Goal: Navigation & Orientation: Locate item on page

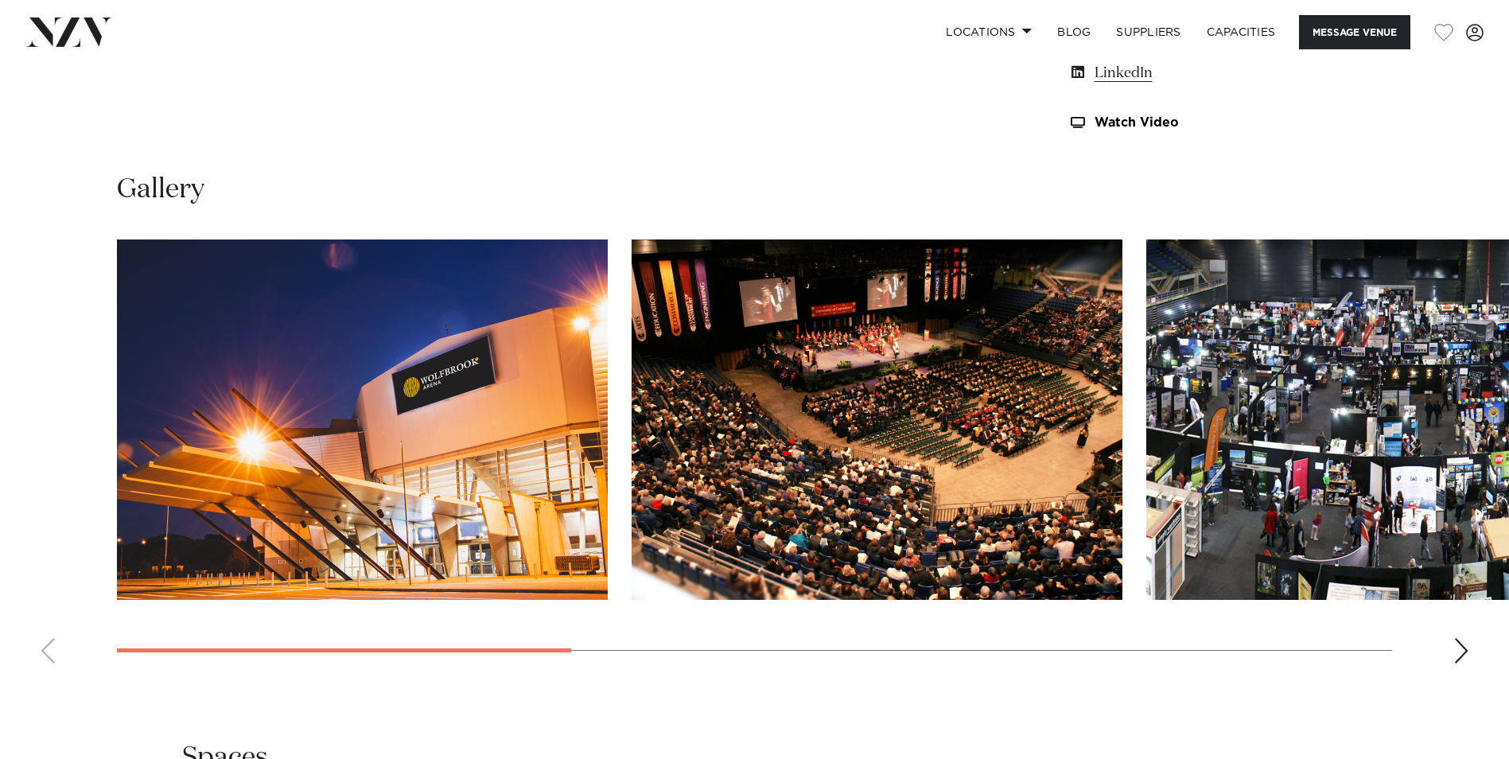
scroll to position [1670, 0]
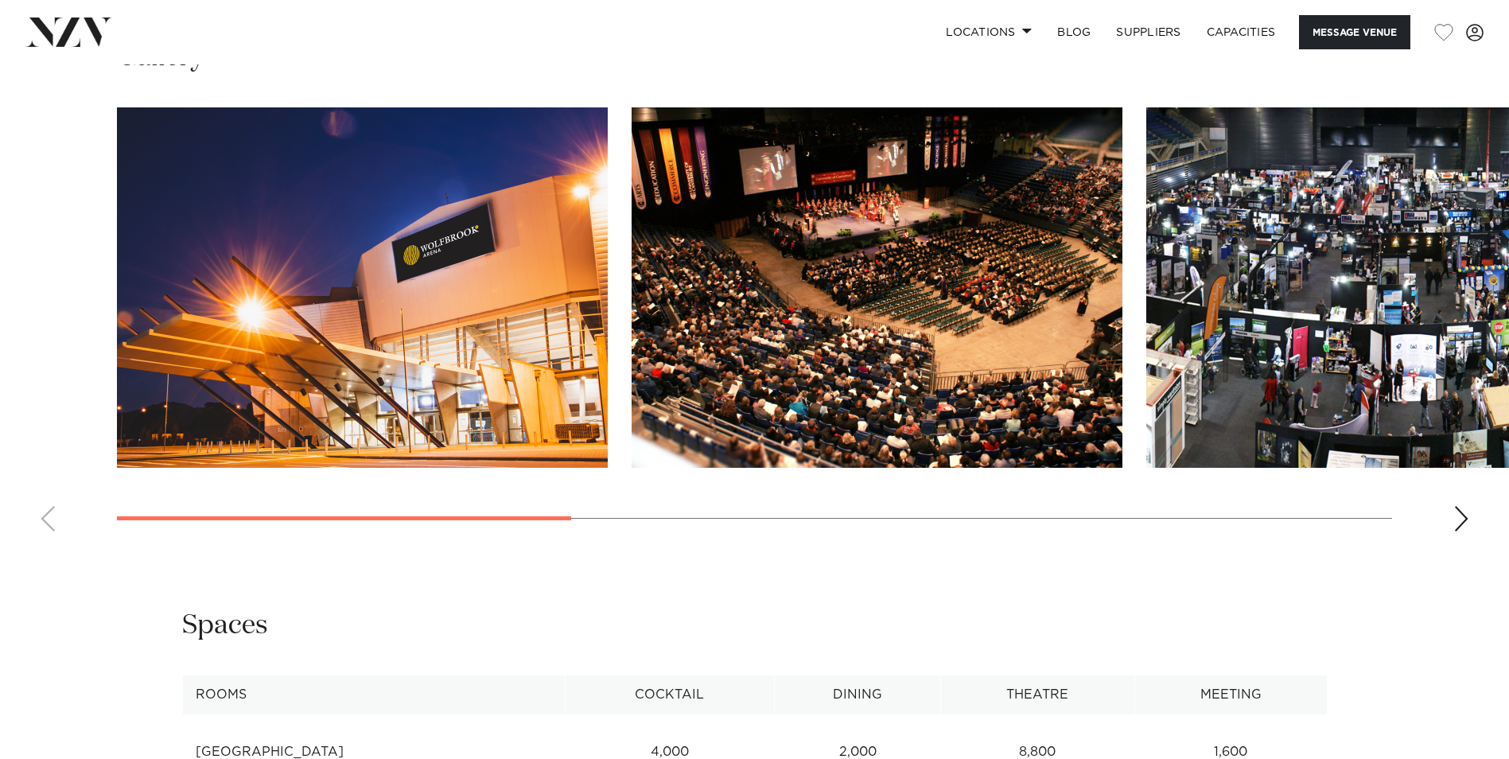
click at [1459, 531] on div "Next slide" at bounding box center [1461, 518] width 16 height 25
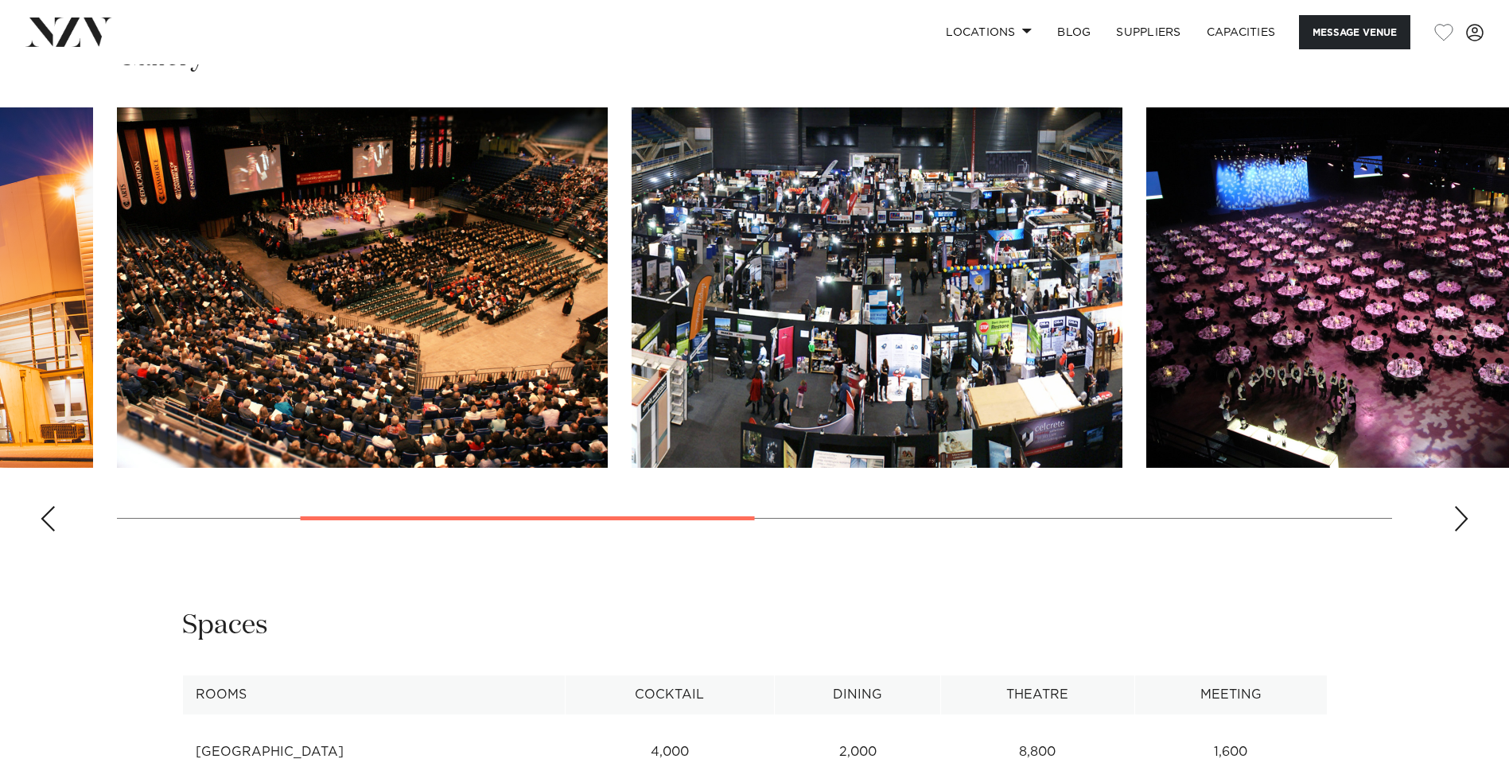
click at [1459, 531] on div "Next slide" at bounding box center [1461, 518] width 16 height 25
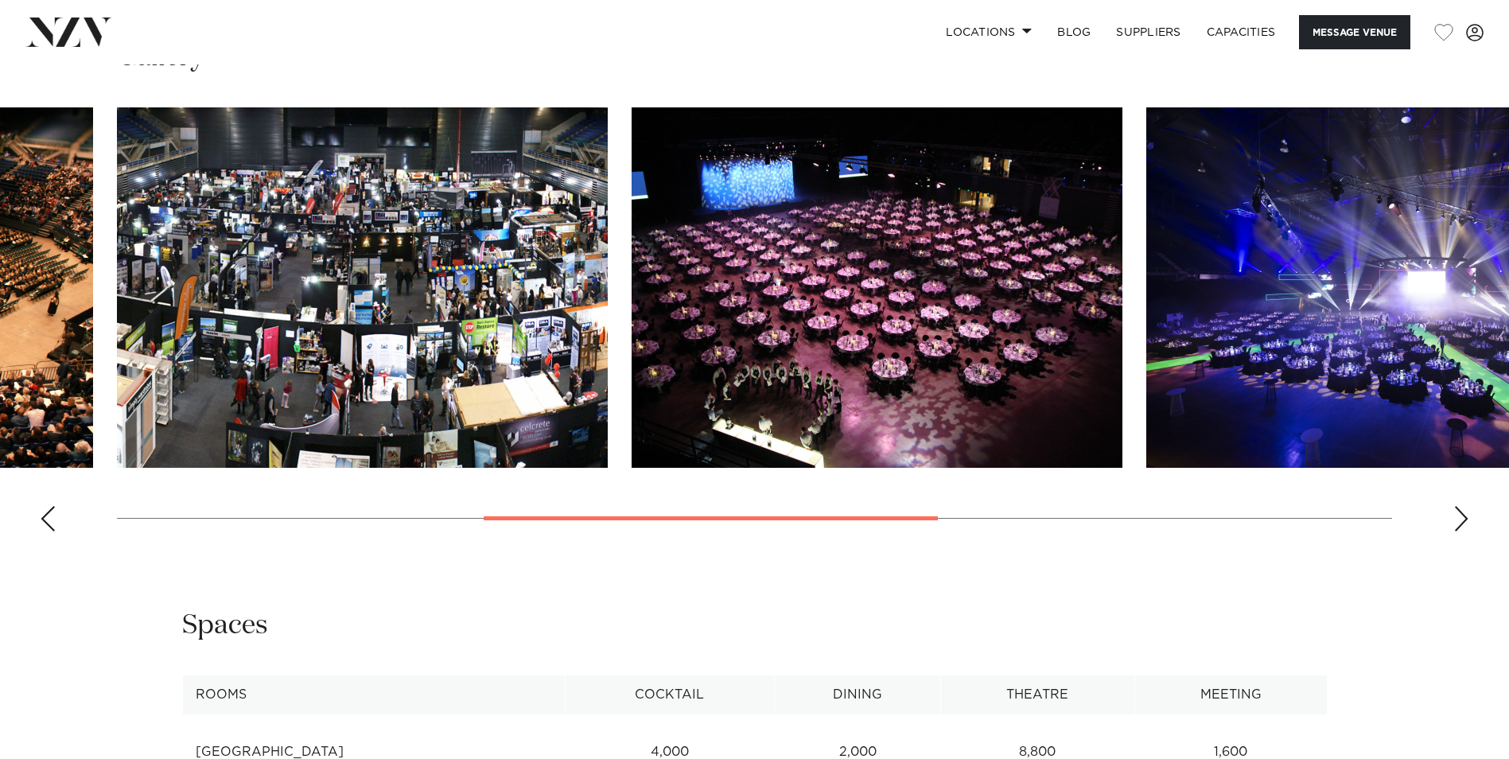
click at [1459, 531] on div "Next slide" at bounding box center [1461, 518] width 16 height 25
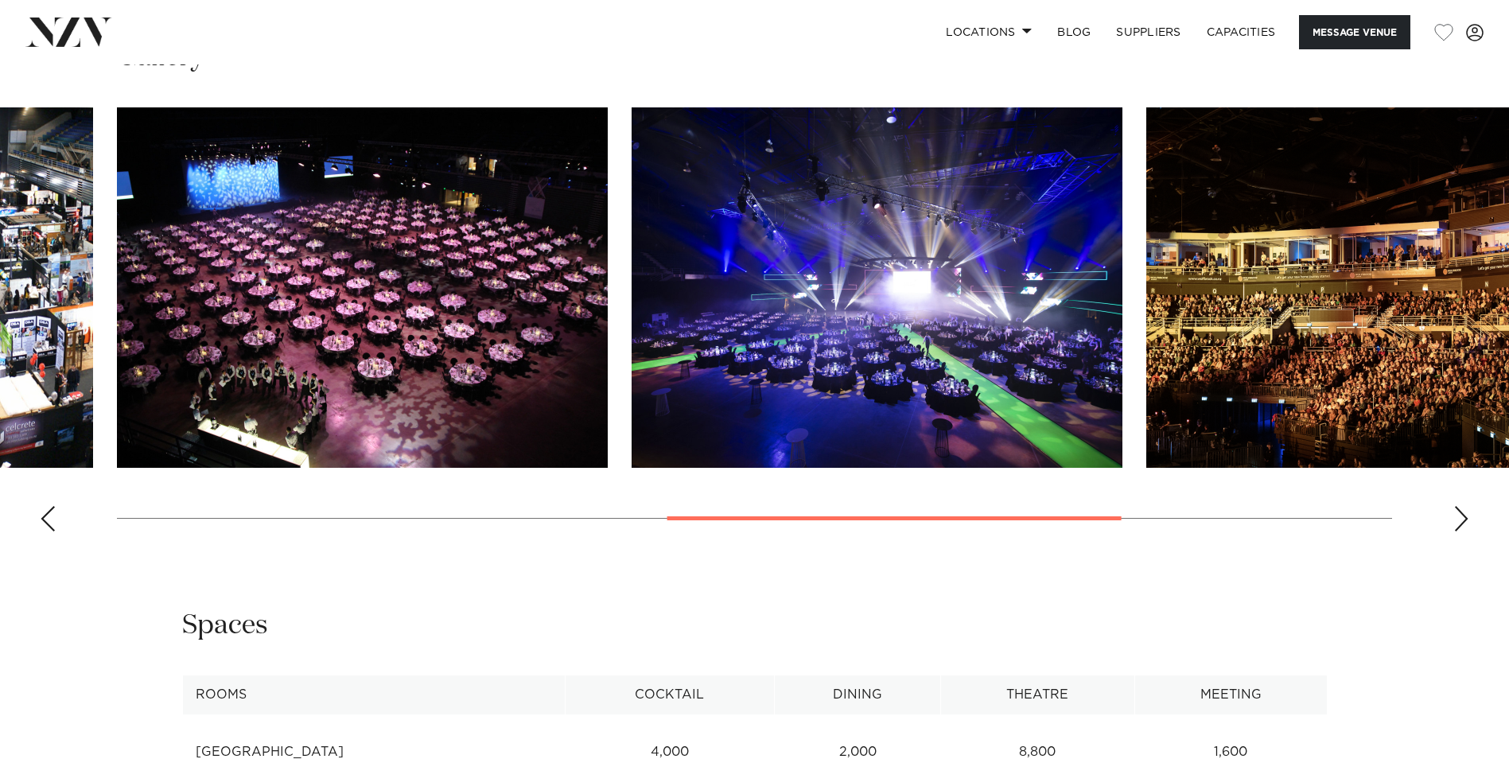
click at [1459, 531] on div "Next slide" at bounding box center [1461, 518] width 16 height 25
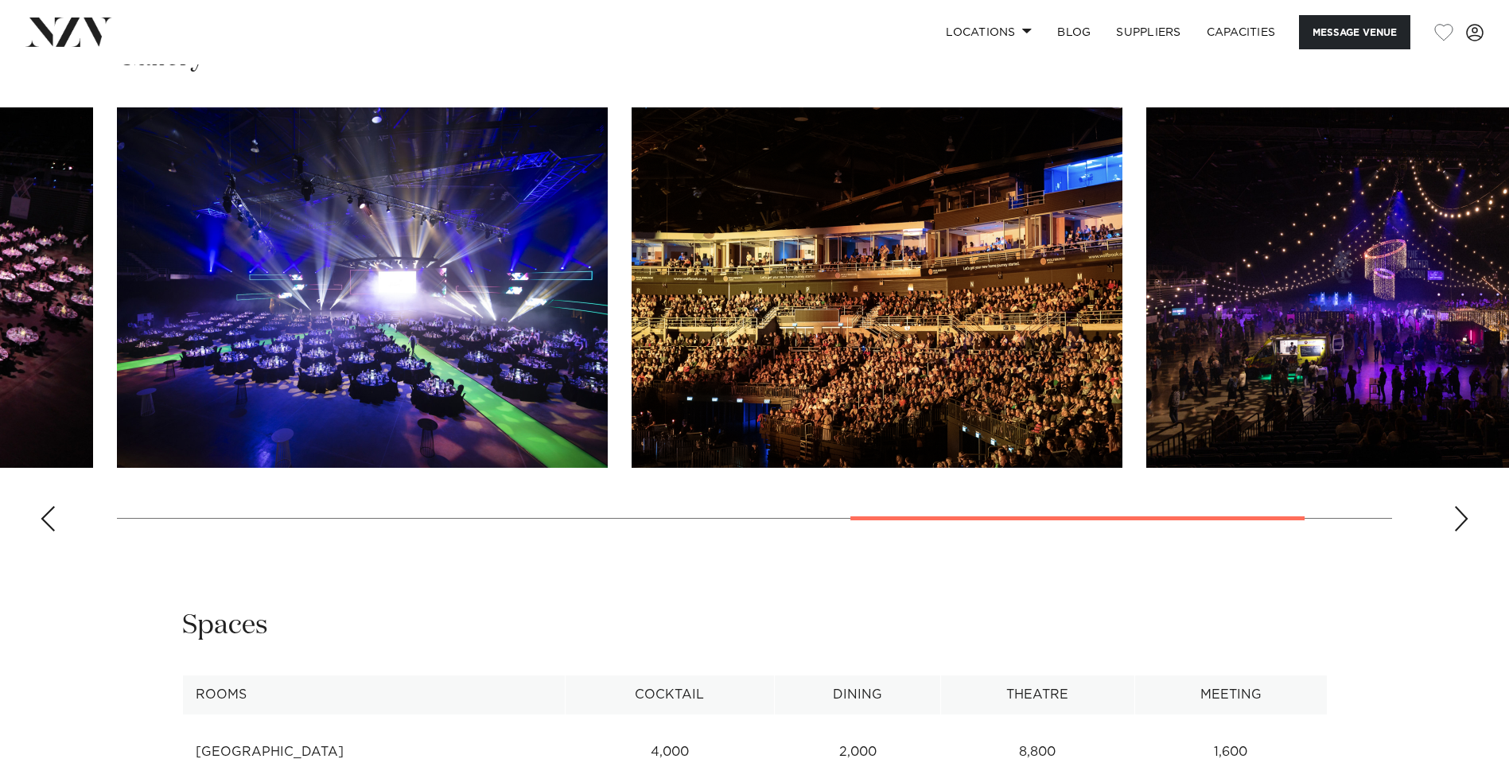
click at [942, 325] on img "6 / 7" at bounding box center [877, 287] width 491 height 360
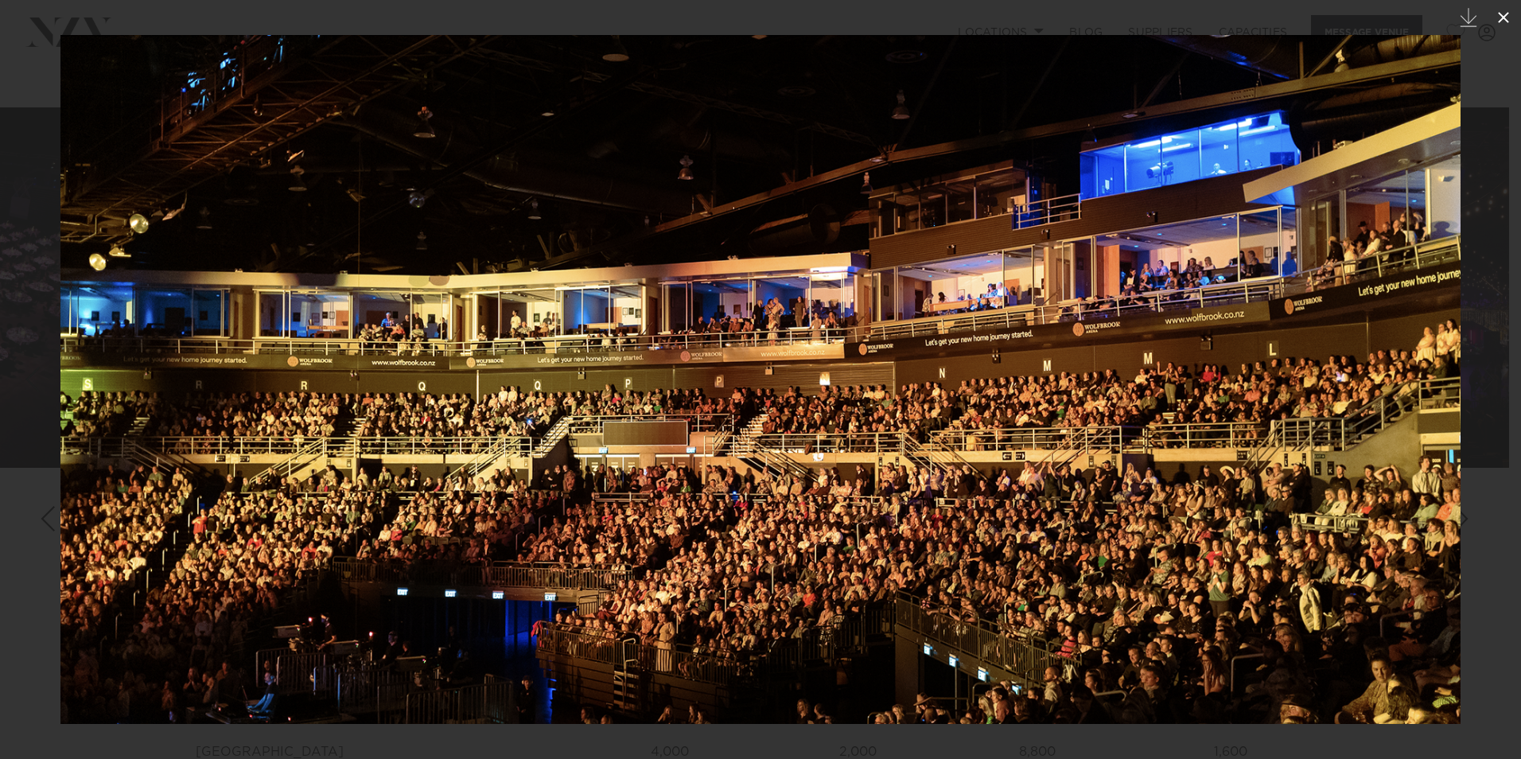
click at [1504, 15] on icon at bounding box center [1503, 17] width 19 height 19
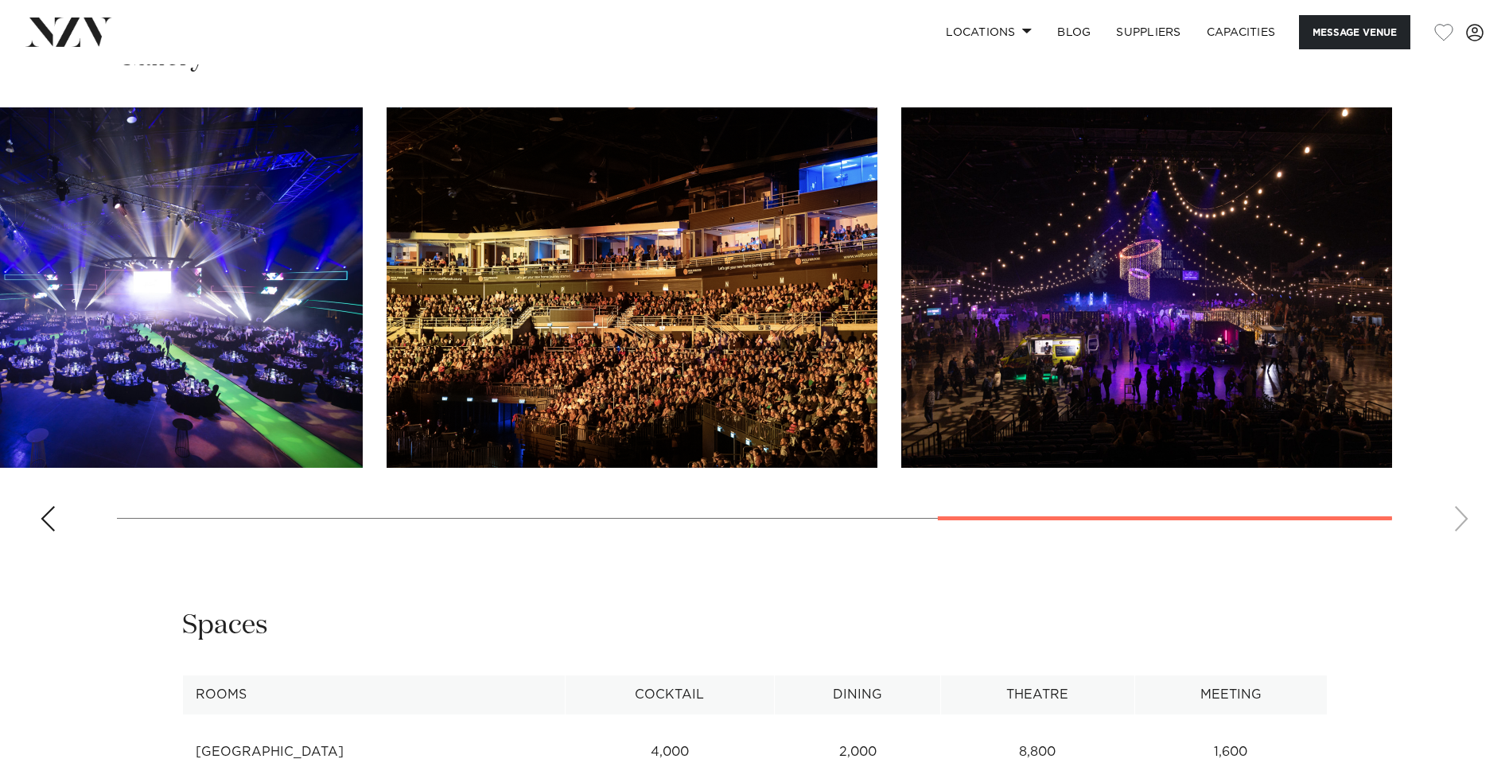
click at [1457, 543] on swiper-container at bounding box center [754, 325] width 1509 height 437
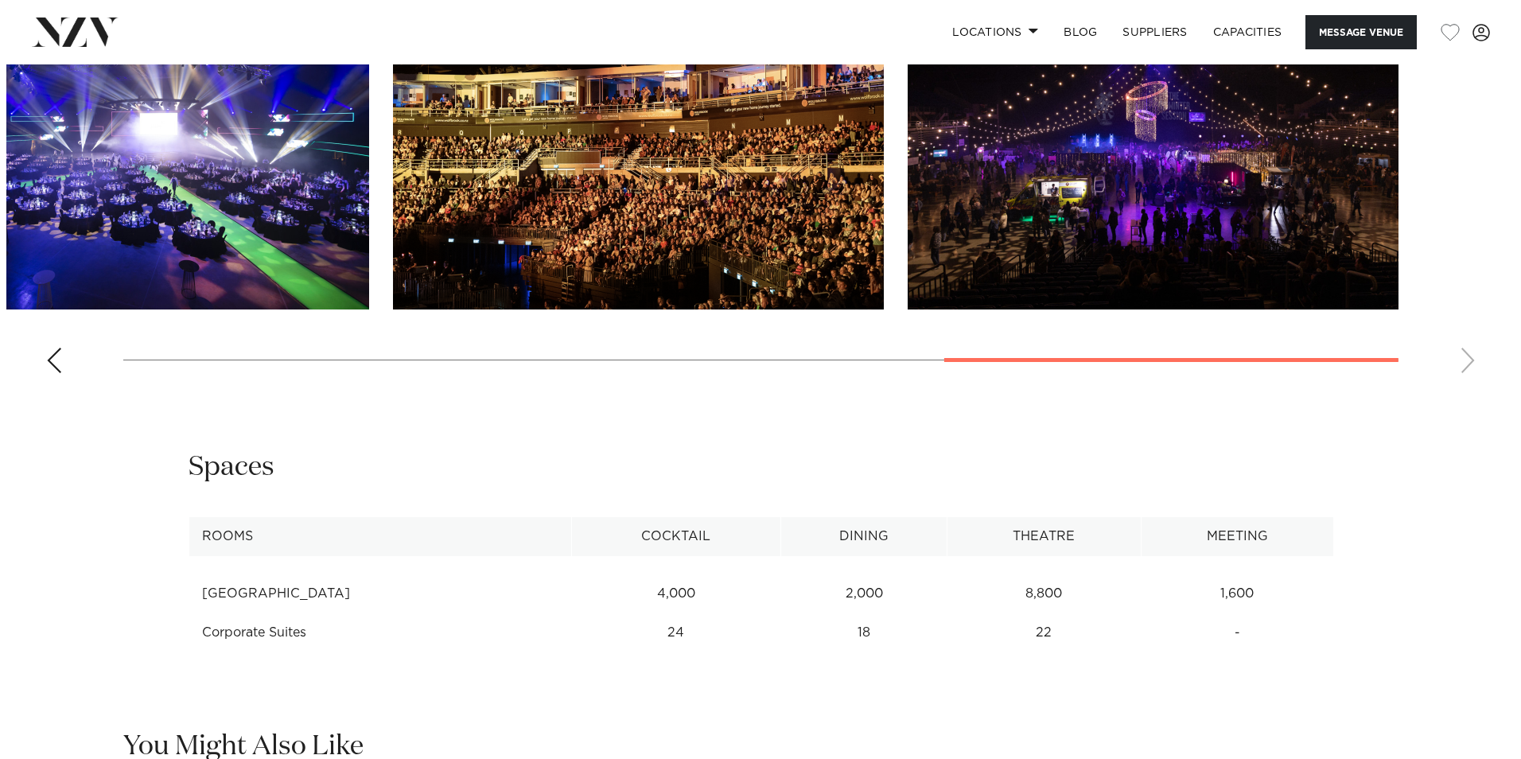
scroll to position [1599, 0]
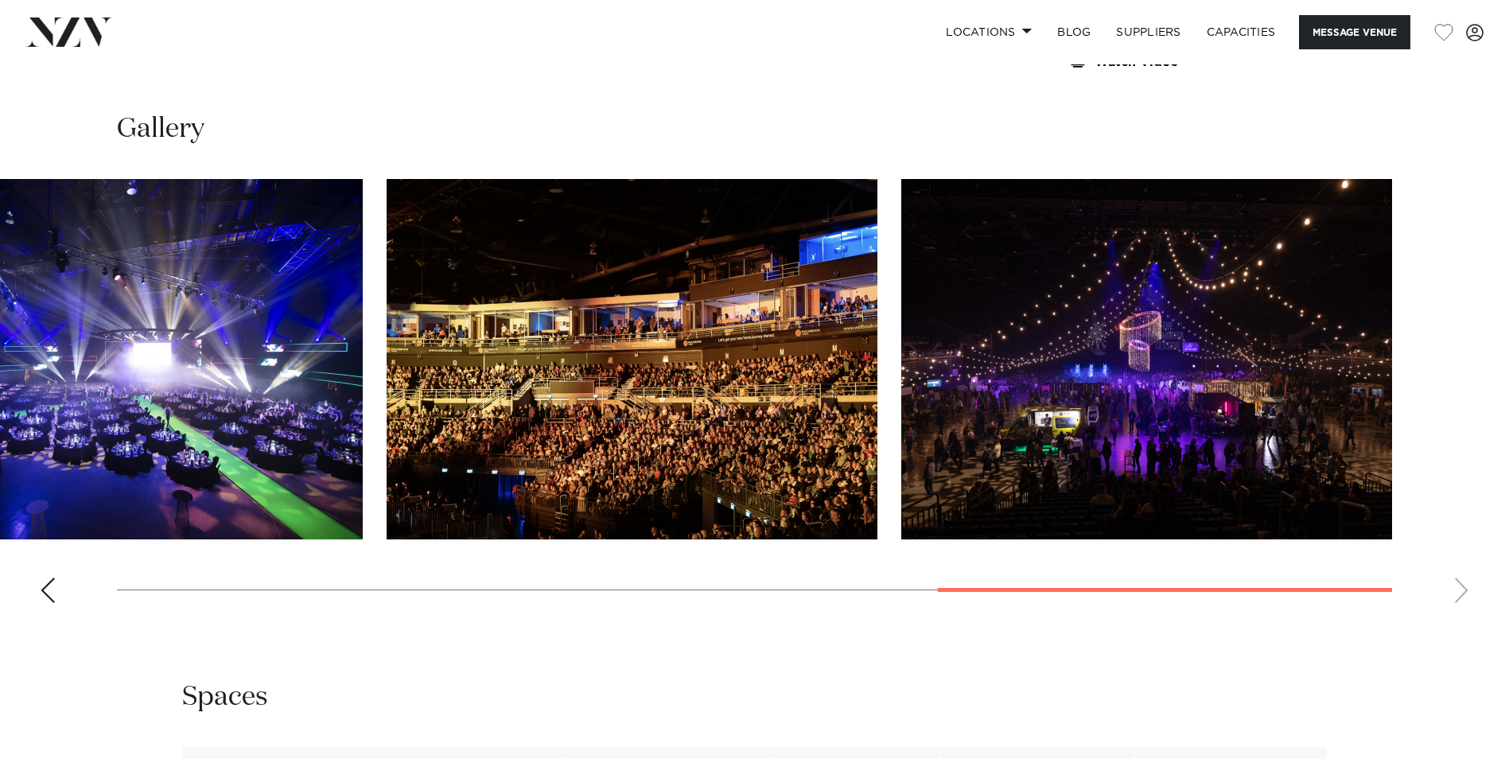
click at [1070, 615] on swiper-container at bounding box center [754, 397] width 1509 height 437
click at [684, 465] on img "6 / 7" at bounding box center [632, 359] width 491 height 360
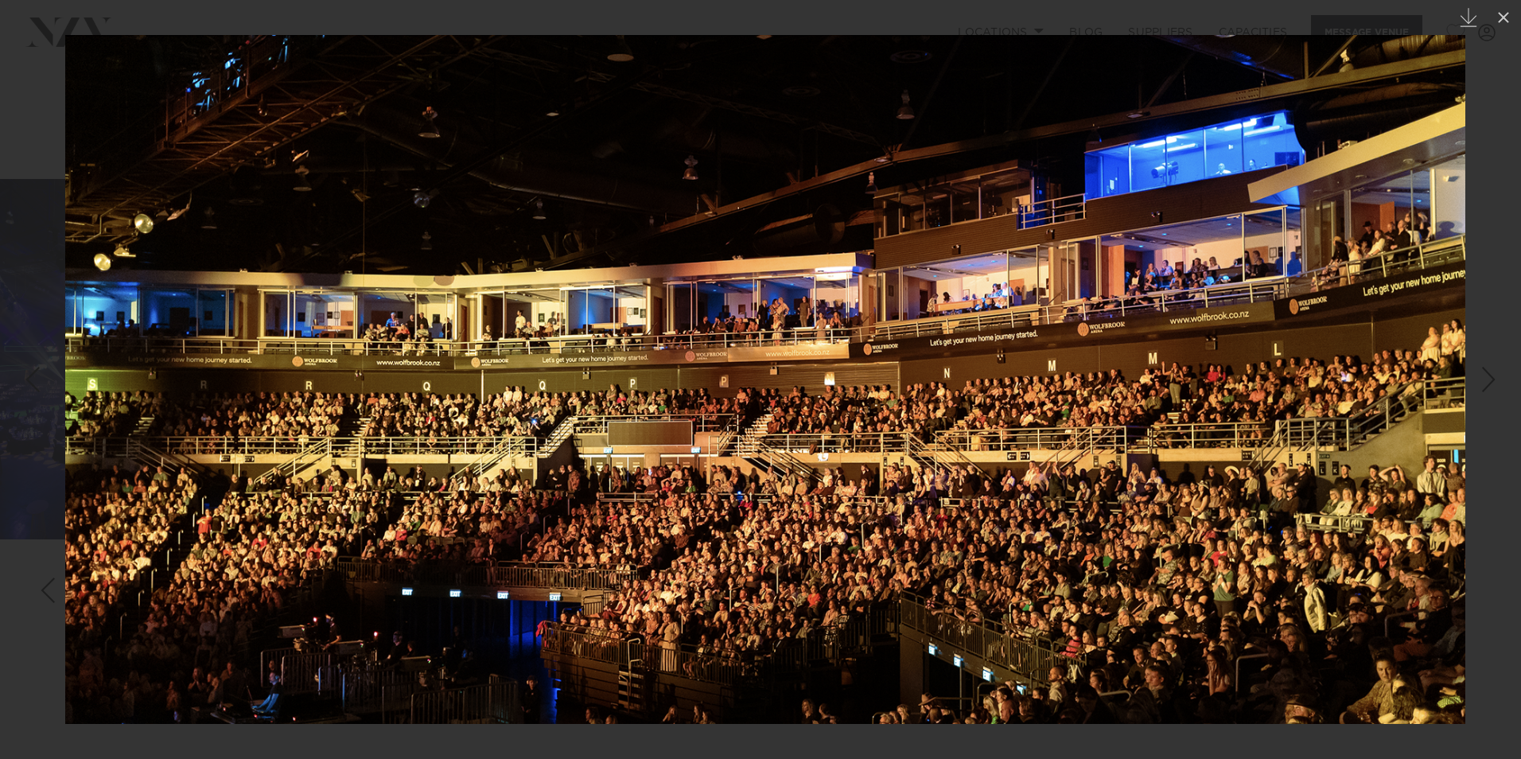
drag, startPoint x: 392, startPoint y: 460, endPoint x: 380, endPoint y: 460, distance: 11.9
click at [380, 460] on img at bounding box center [765, 379] width 1400 height 689
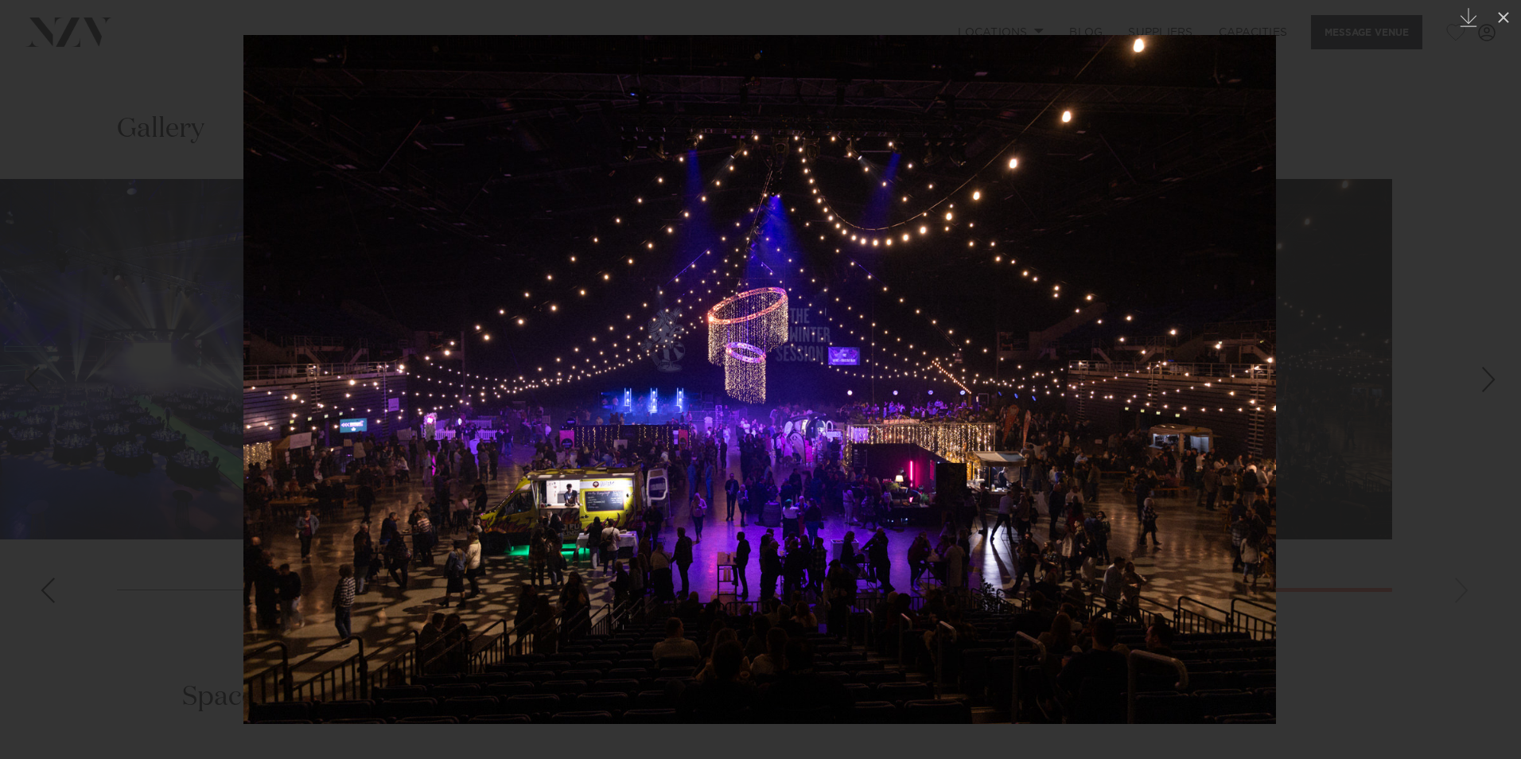
click at [1426, 444] on div at bounding box center [760, 379] width 1521 height 759
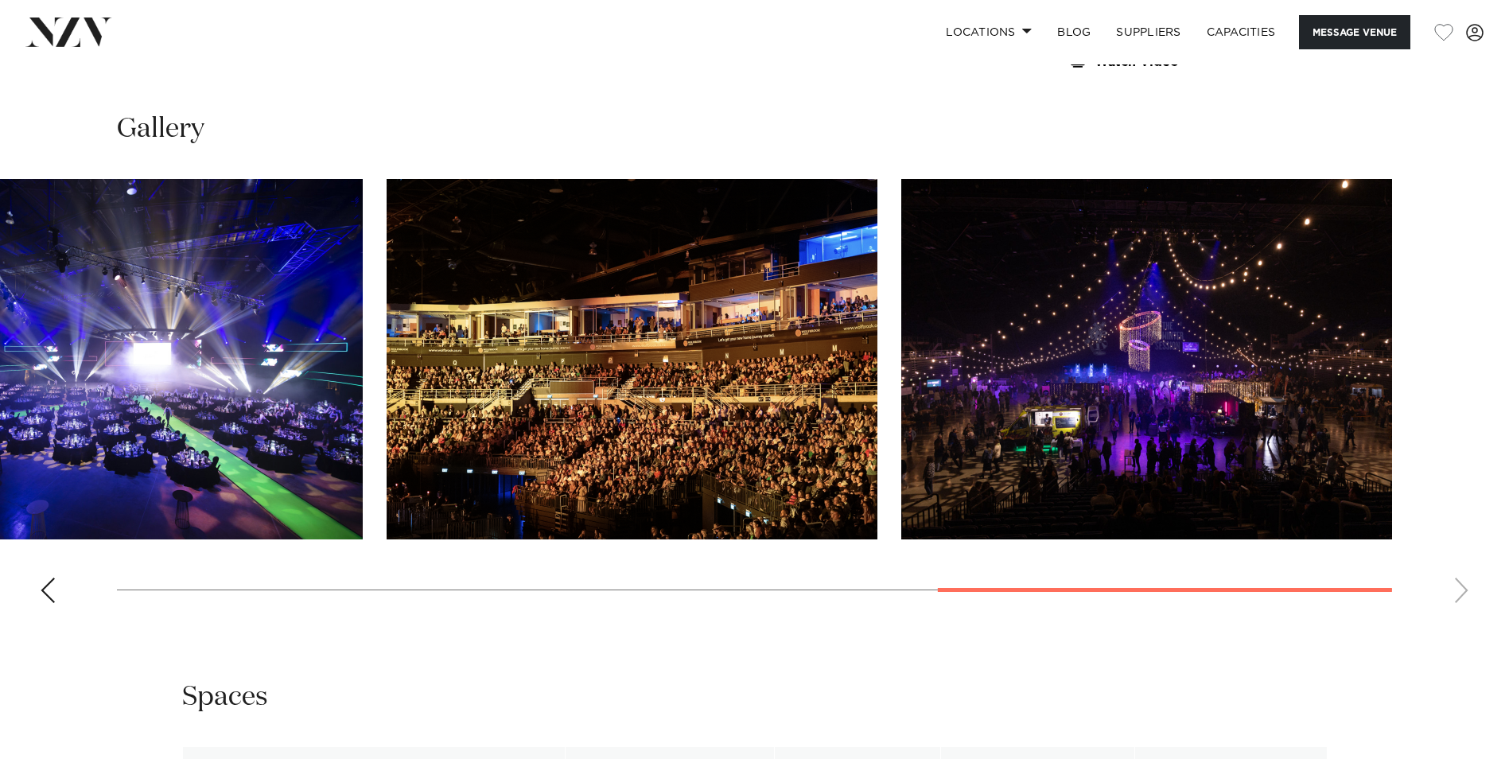
click at [784, 415] on img "6 / 7" at bounding box center [632, 359] width 491 height 360
